Goal: Task Accomplishment & Management: Complete application form

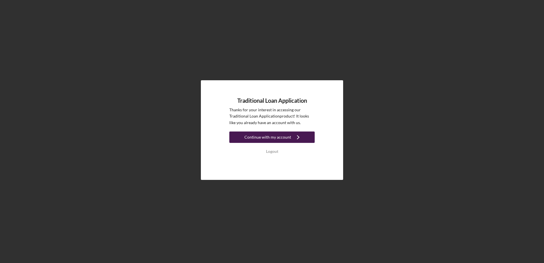
click at [272, 136] on div "Continue with my account" at bounding box center [267, 136] width 47 height 11
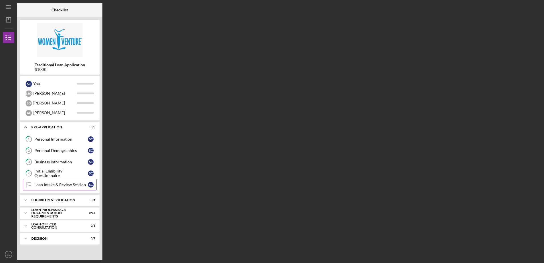
click at [54, 184] on div "Loan Intake & Review Session" at bounding box center [60, 184] width 53 height 5
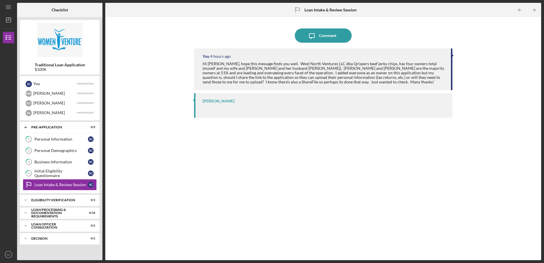
click at [233, 105] on div "[PERSON_NAME]" at bounding box center [323, 105] width 258 height 25
click at [219, 73] on div "Hi [PERSON_NAME], hope this message finds you well. West North Ventures LLC dba…" at bounding box center [323, 72] width 242 height 23
click at [245, 110] on div at bounding box center [324, 108] width 244 height 5
click at [63, 198] on div "Icon/Expander Eligibility Verification 0 / 1" at bounding box center [60, 199] width 80 height 11
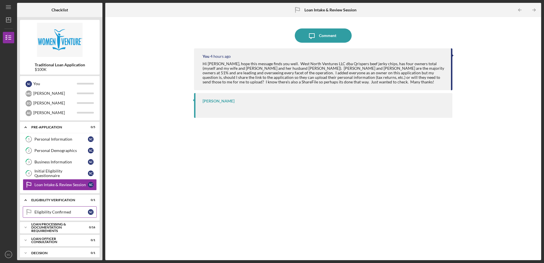
click at [84, 211] on div "Eligibility Confirmed" at bounding box center [60, 212] width 53 height 5
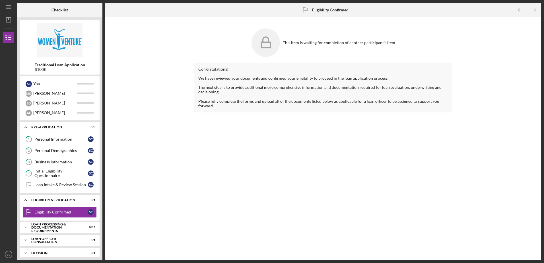
click at [224, 84] on div at bounding box center [322, 82] width 249 height 5
click at [268, 69] on div "Congratulations!" at bounding box center [322, 69] width 249 height 5
click at [43, 94] on div "[PERSON_NAME]" at bounding box center [55, 93] width 44 height 10
click at [44, 102] on div "[PERSON_NAME]" at bounding box center [55, 103] width 44 height 10
click at [52, 113] on div "[PERSON_NAME]" at bounding box center [55, 113] width 44 height 10
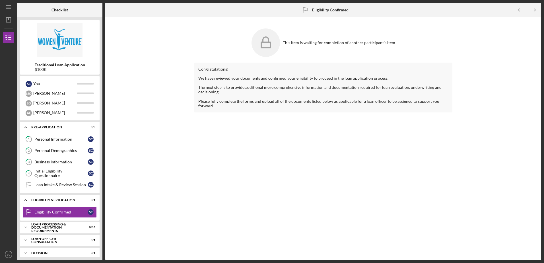
click at [183, 134] on div "This item is waiting for completion of another participant's item Congratulatio…" at bounding box center [323, 138] width 430 height 237
click at [157, 131] on div "This item is waiting for completion of another participant's item Congratulatio…" at bounding box center [323, 138] width 430 height 237
click at [8, 6] on icon "Icon/Menu" at bounding box center [8, 7] width 13 height 13
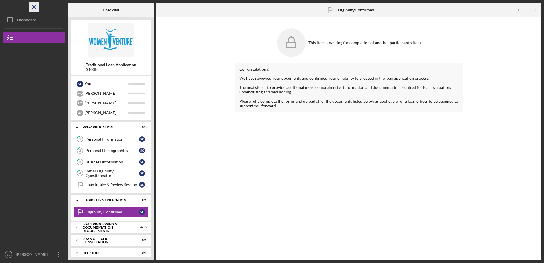
click at [35, 6] on icon "Icon/Menu Close" at bounding box center [34, 7] width 13 height 13
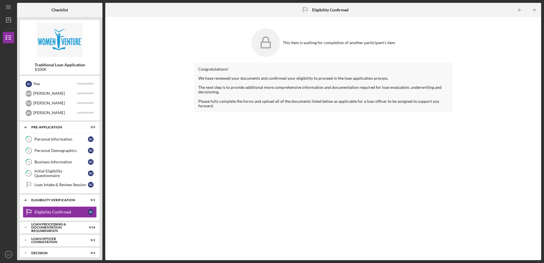
click at [222, 173] on div "Congratulations! We have reviewed your documents and confirmed your eligibility…" at bounding box center [323, 157] width 258 height 189
click at [311, 161] on div "Congratulations! We have reviewed your documents and confirmed your eligibility…" at bounding box center [323, 157] width 258 height 189
click at [24, 127] on icon "Icon/Expander" at bounding box center [25, 126] width 11 height 11
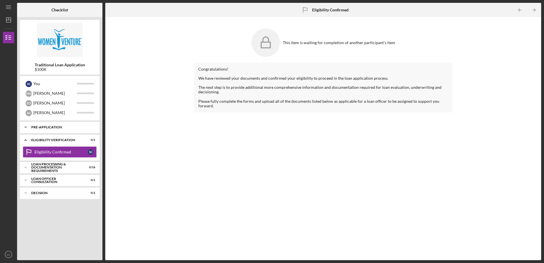
click at [26, 127] on icon "Icon/Expander" at bounding box center [25, 126] width 11 height 11
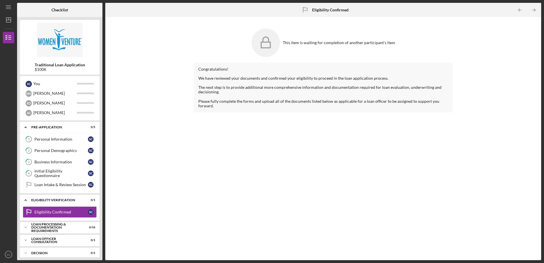
click at [252, 170] on div "Congratulations! We have reviewed your documents and confirmed your eligibility…" at bounding box center [323, 157] width 258 height 189
click at [198, 173] on div "Congratulations! We have reviewed your documents and confirmed your eligibility…" at bounding box center [323, 157] width 258 height 189
click at [70, 183] on div "Loan Intake & Review Session" at bounding box center [60, 184] width 53 height 5
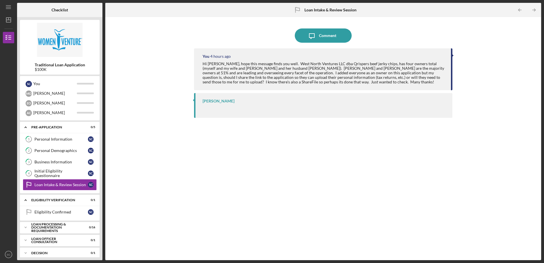
click at [280, 68] on div "Hi [PERSON_NAME], hope this message finds you well. West North Ventures LLC dba…" at bounding box center [323, 72] width 242 height 23
drag, startPoint x: 216, startPoint y: 171, endPoint x: 149, endPoint y: 162, distance: 67.7
click at [213, 172] on div "You 4 hours ago Hi [PERSON_NAME], hope this message finds you well. West North …" at bounding box center [323, 149] width 258 height 203
click at [148, 162] on div "Icon/Message Comment You 4 hours ago Hi [PERSON_NAME], hope this message finds …" at bounding box center [323, 138] width 430 height 237
click at [44, 95] on div "[PERSON_NAME]" at bounding box center [55, 93] width 44 height 10
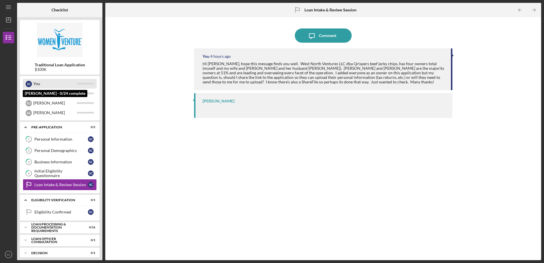
click at [54, 83] on div "You" at bounding box center [55, 84] width 44 height 10
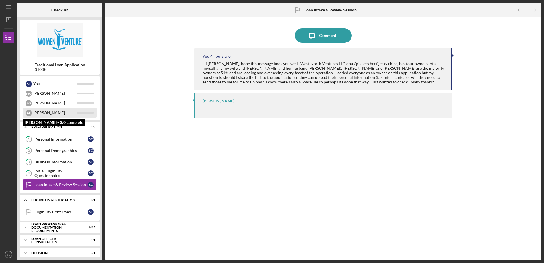
click at [55, 113] on div "[PERSON_NAME]" at bounding box center [55, 113] width 44 height 10
click at [80, 113] on div at bounding box center [85, 113] width 17 height 2
click at [536, 9] on icon "Icon/Table Pagination Arrow" at bounding box center [533, 10] width 13 height 13
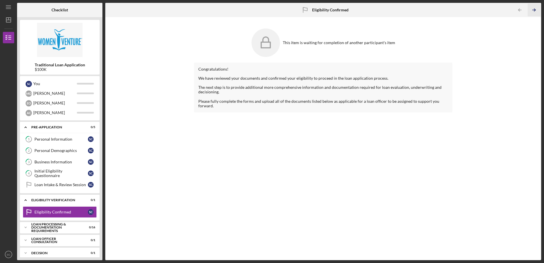
click at [536, 9] on icon "Icon/Table Pagination Arrow" at bounding box center [533, 10] width 13 height 13
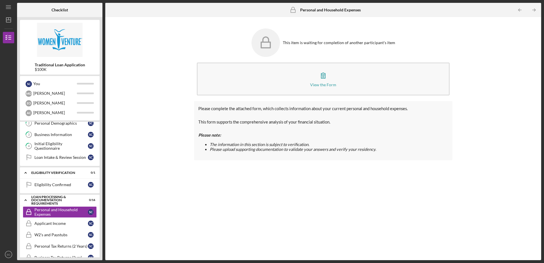
scroll to position [50, 0]
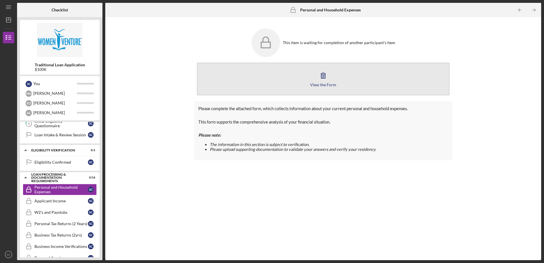
click at [324, 81] on icon "button" at bounding box center [323, 75] width 14 height 14
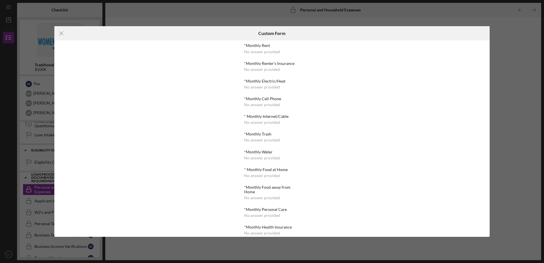
click at [273, 61] on div "*Monthly Renter's Insurance" at bounding box center [271, 63] width 55 height 5
drag, startPoint x: 254, startPoint y: 163, endPoint x: 256, endPoint y: 170, distance: 7.8
click at [256, 170] on div "*Monthly Rent No answer provided *Monthly Renter's Insurance No answer provided…" at bounding box center [271, 225] width 55 height 365
click at [510, 64] on div "Icon/Menu Close Custom Form *Monthly Rent No answer provided *Monthly Renter's …" at bounding box center [272, 131] width 544 height 263
click at [62, 36] on icon "Icon/Menu Close" at bounding box center [61, 33] width 14 height 14
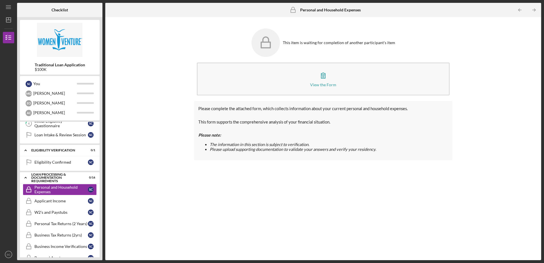
click at [489, 65] on div "This item is waiting for completion of another participant's item View the Form…" at bounding box center [323, 138] width 430 height 237
click at [173, 193] on div "This item is waiting for completion of another participant's item View the Form…" at bounding box center [323, 138] width 430 height 237
click at [147, 198] on div "This item is waiting for completion of another participant's item View the Form…" at bounding box center [323, 138] width 430 height 237
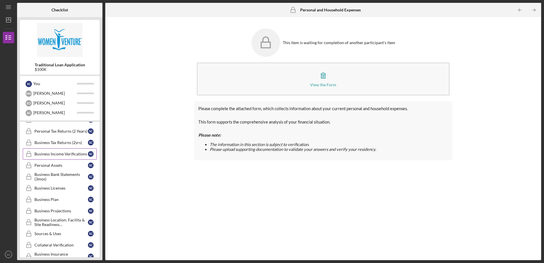
scroll to position [133, 0]
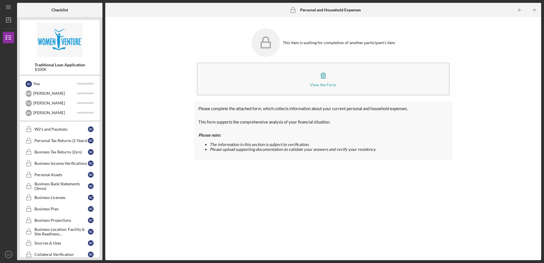
click at [208, 200] on div "Please complete the attached form, which collects information about your curren…" at bounding box center [323, 176] width 258 height 150
click at [291, 191] on div "Please complete the attached form, which collects information about your curren…" at bounding box center [323, 176] width 258 height 150
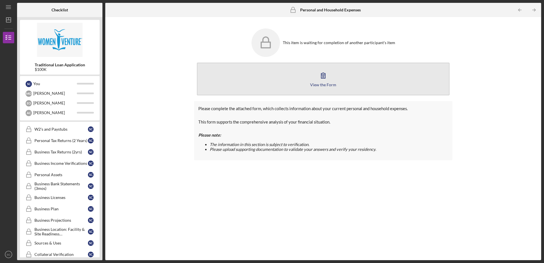
click at [324, 77] on icon "button" at bounding box center [323, 75] width 4 height 5
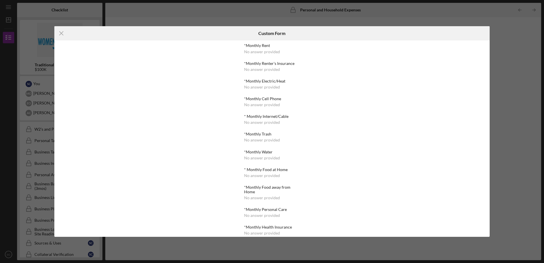
click at [508, 63] on div "Icon/Menu Close Custom Form *Monthly Rent No answer provided *Monthly Renter's …" at bounding box center [272, 131] width 544 height 263
click at [61, 33] on line at bounding box center [61, 34] width 4 height 4
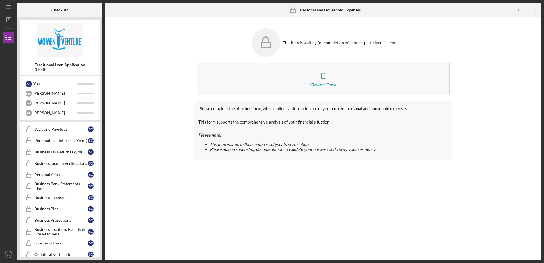
click at [194, 179] on div "Please complete the attached form, which collects information about your curren…" at bounding box center [323, 176] width 258 height 150
